Goal: Connect with others: Connect with others

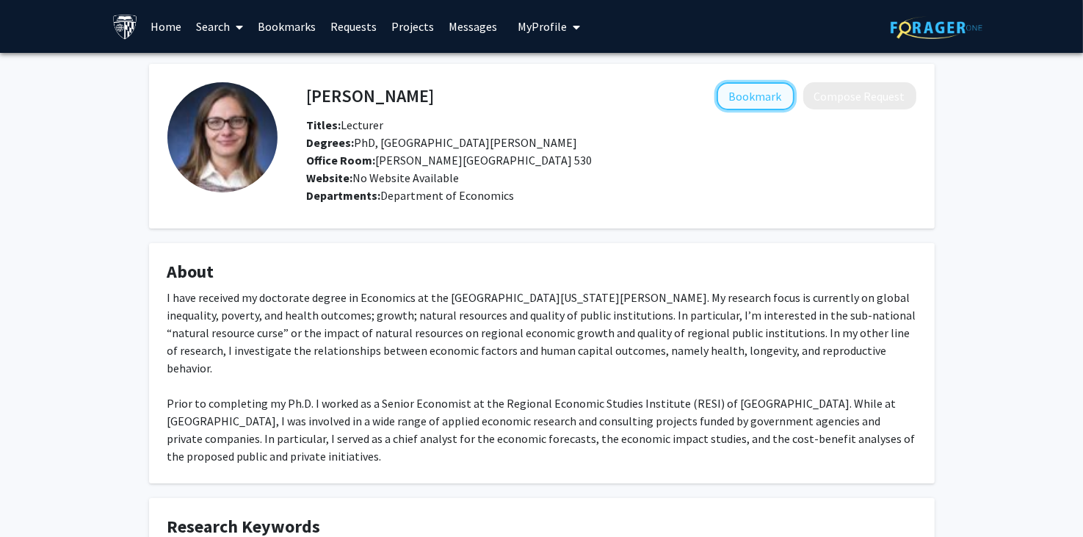
click at [746, 93] on button "Bookmark" at bounding box center [756, 96] width 78 height 28
